Goal: Task Accomplishment & Management: Manage account settings

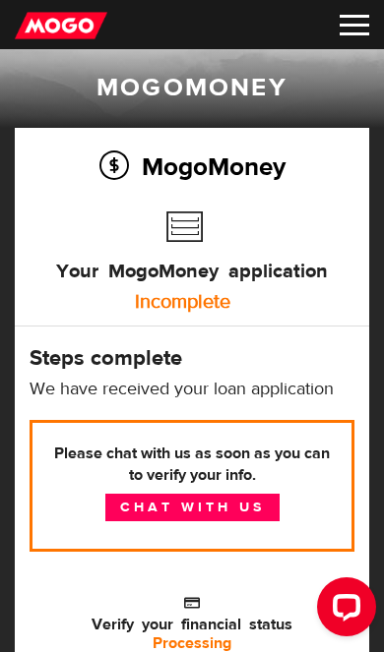
click at [342, 26] on img at bounding box center [354, 25] width 30 height 21
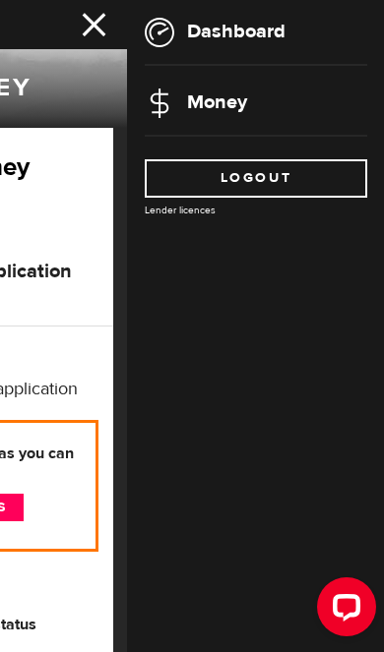
click at [187, 100] on link "Money" at bounding box center [196, 101] width 102 height 25
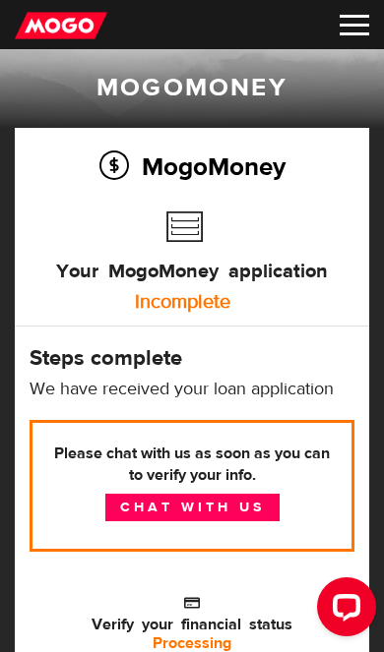
click at [342, 25] on img at bounding box center [354, 25] width 30 height 21
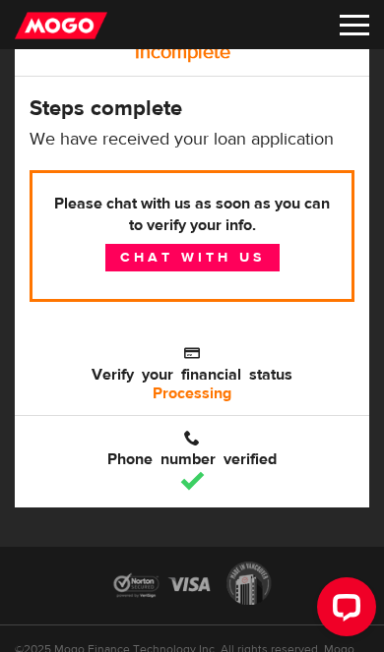
scroll to position [249, 0]
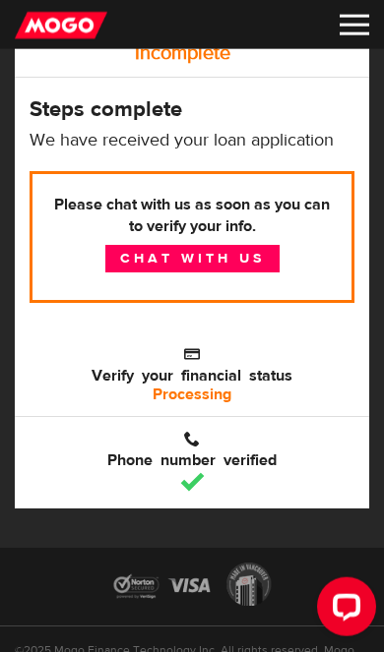
click at [242, 579] on img at bounding box center [192, 587] width 192 height 78
click at [349, 33] on img at bounding box center [354, 25] width 30 height 21
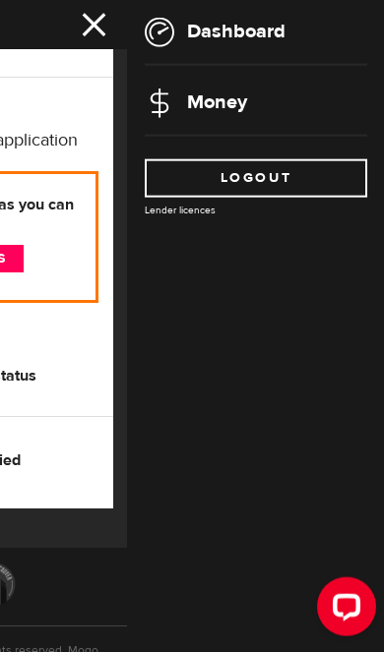
scroll to position [250, 0]
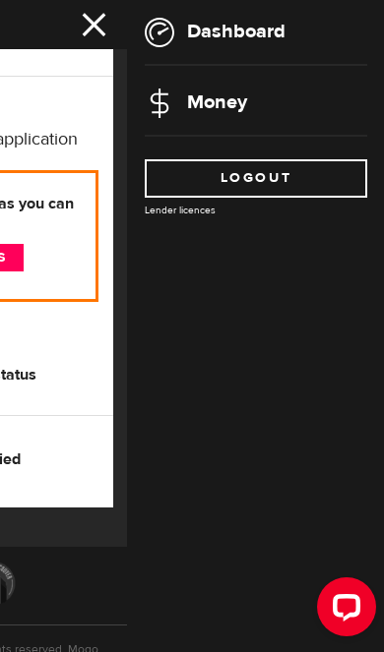
click at [192, 163] on link "Logout" at bounding box center [256, 178] width 222 height 38
